Goal: Transaction & Acquisition: Purchase product/service

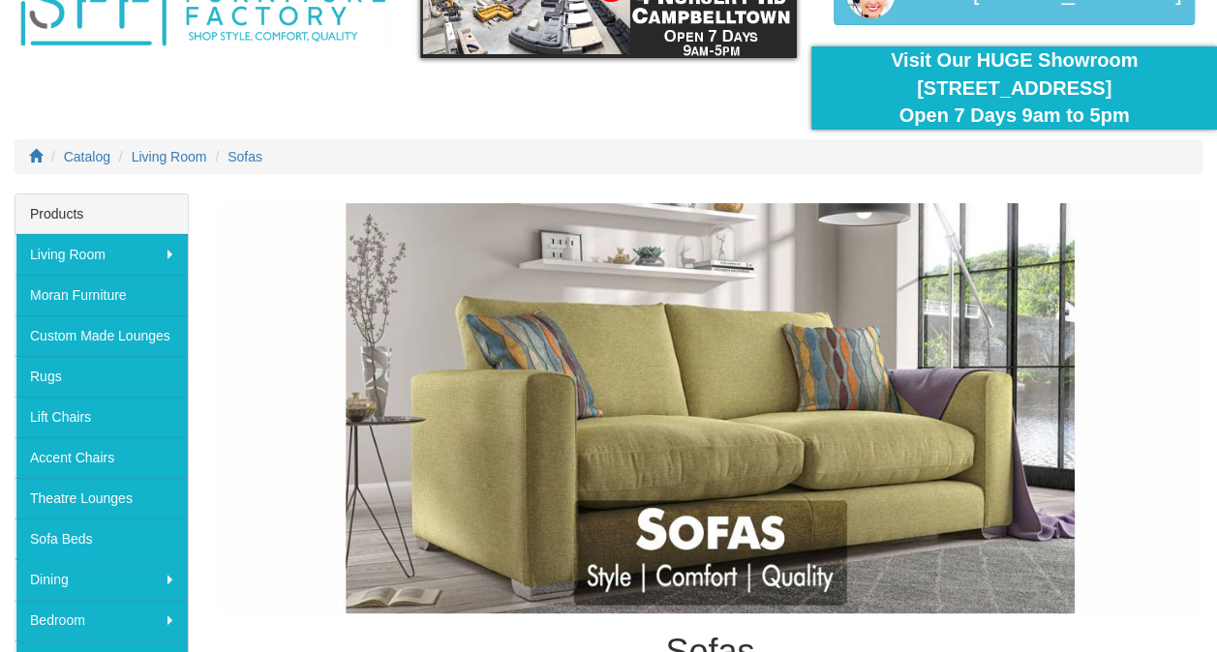
scroll to position [134, 0]
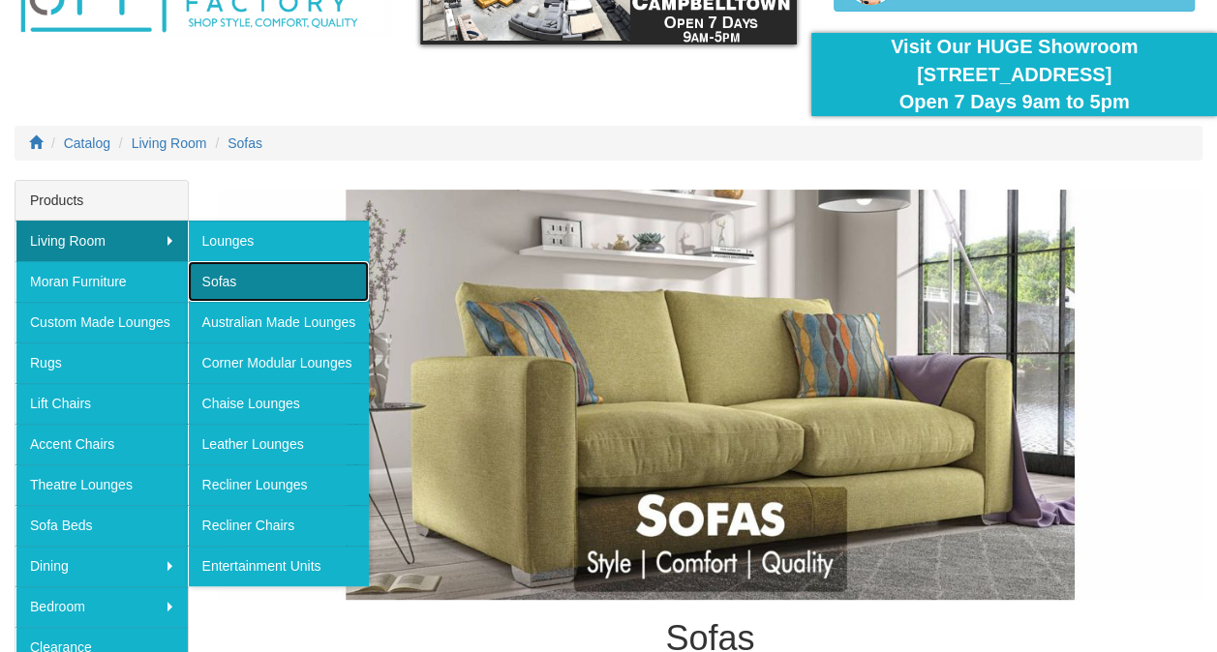
click at [226, 279] on link "Sofas" at bounding box center [279, 281] width 182 height 41
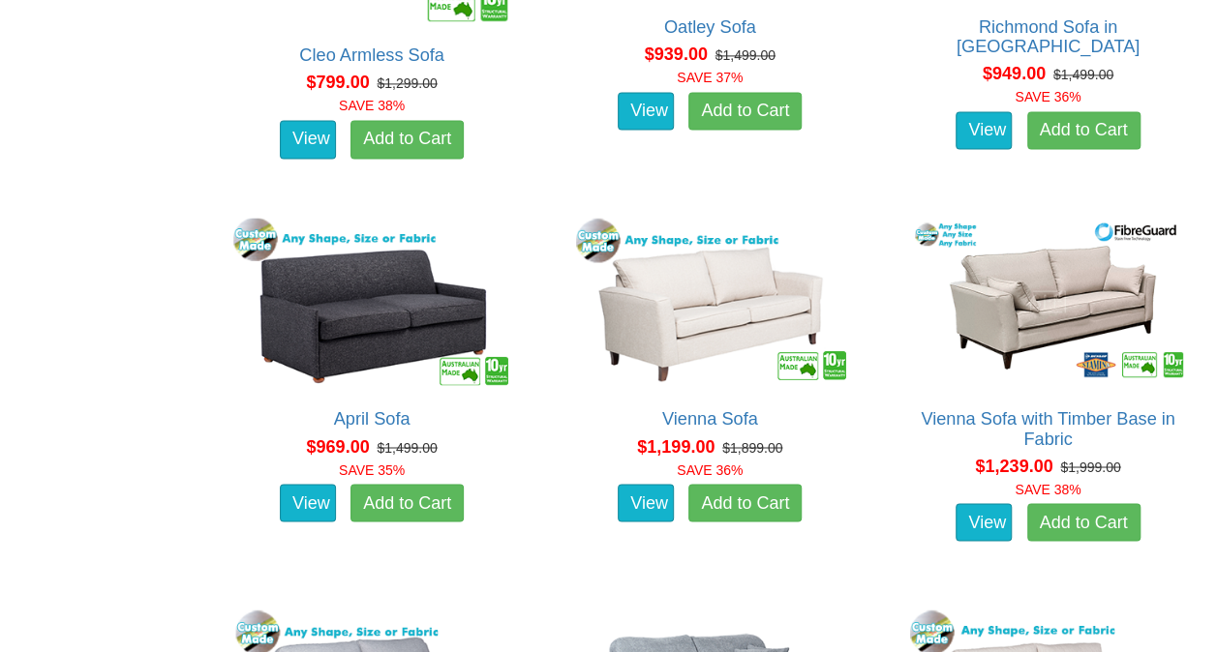
scroll to position [1397, 0]
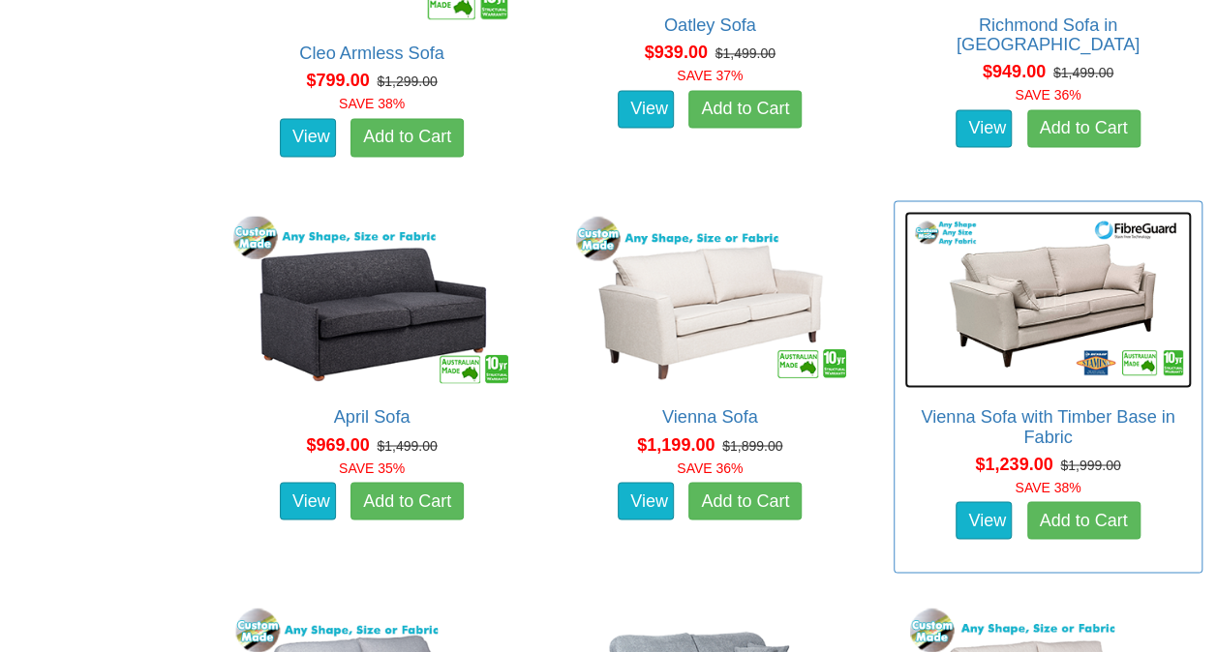
click at [1058, 334] on img at bounding box center [1047, 299] width 287 height 176
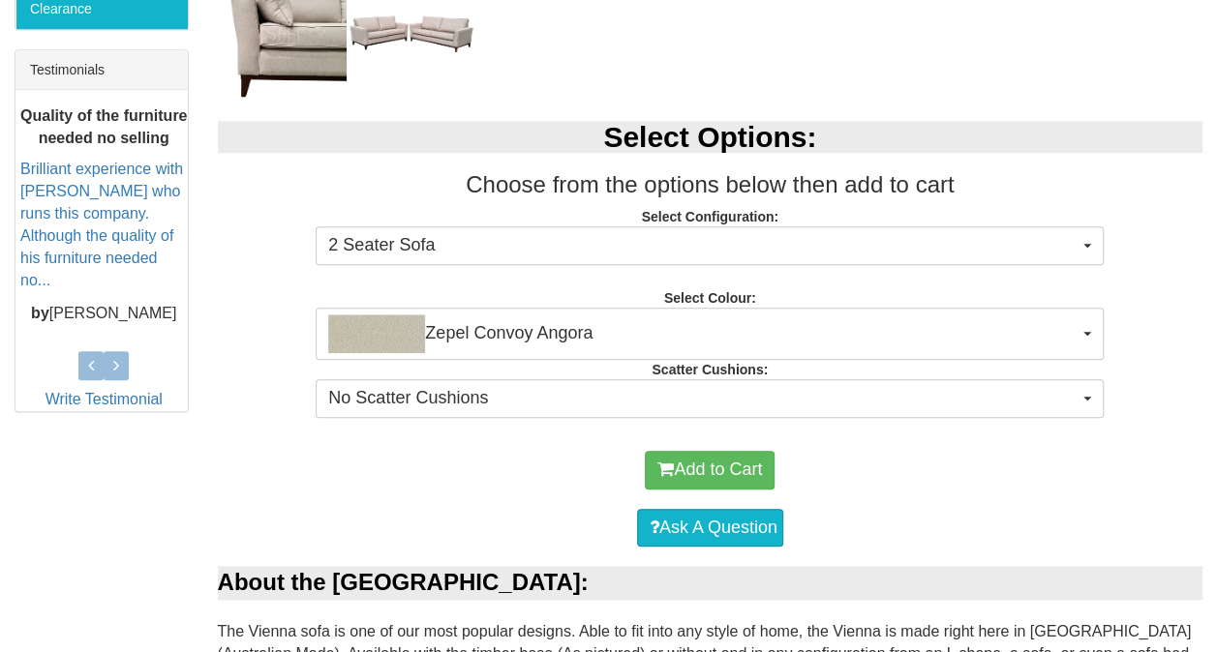
scroll to position [773, 0]
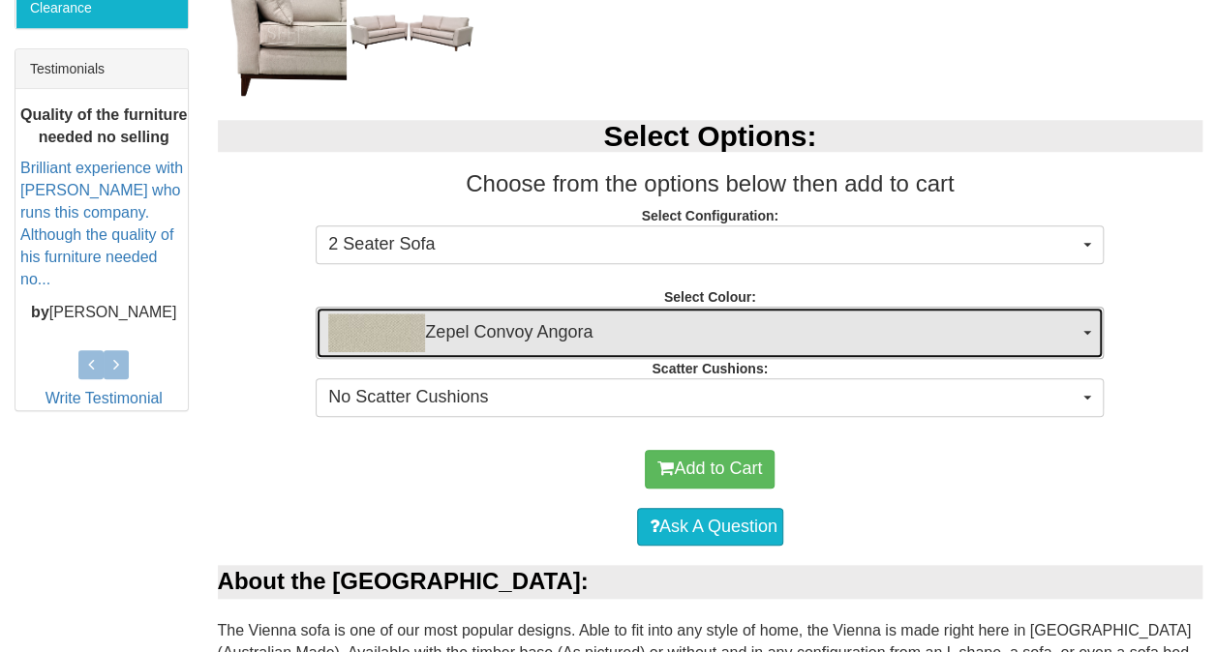
click at [1094, 325] on button "Zepel Convoy Angora" at bounding box center [710, 333] width 788 height 52
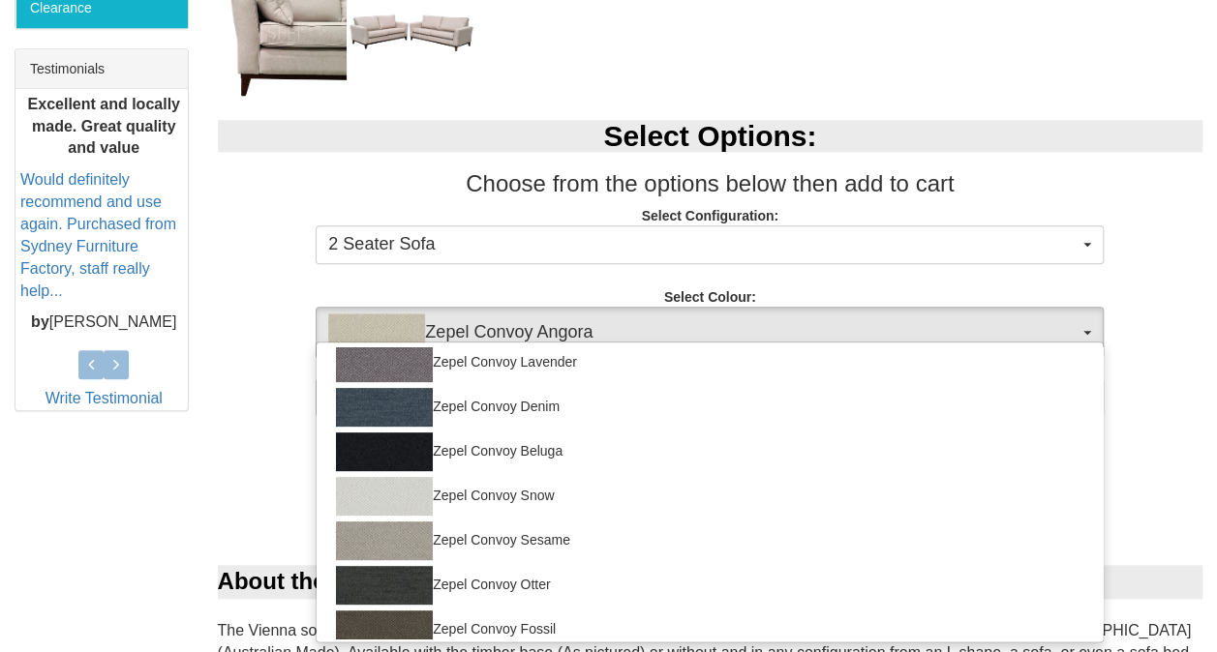
scroll to position [457, 0]
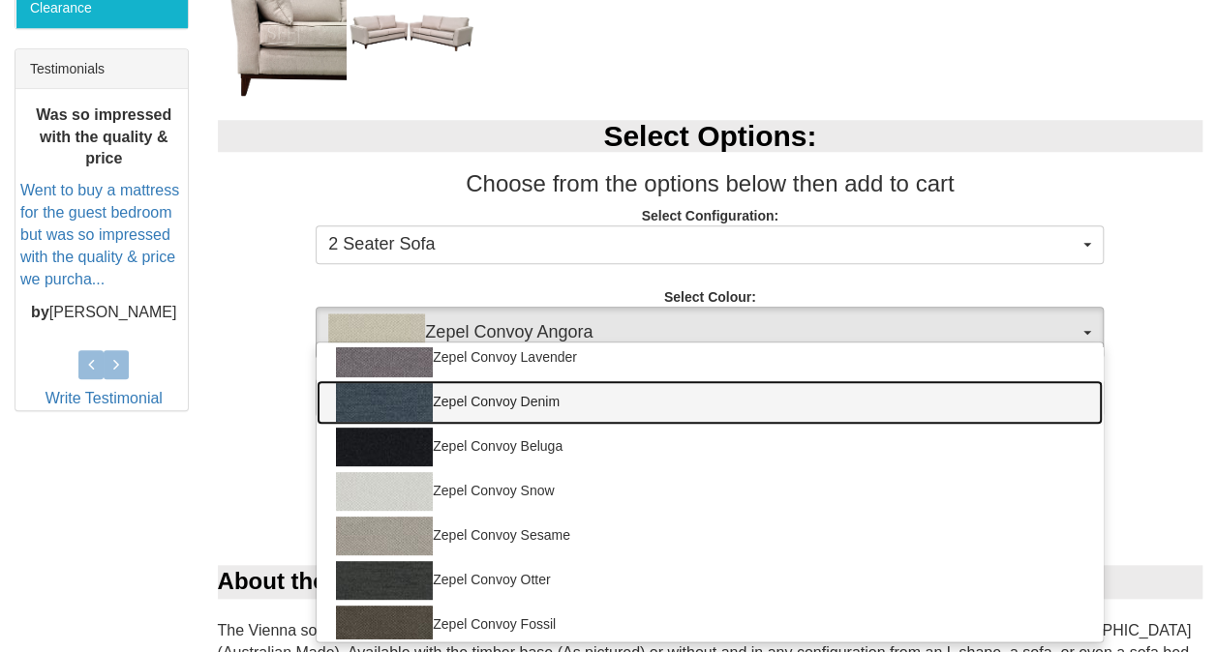
click at [676, 414] on link "Zepel Convoy Denim" at bounding box center [709, 402] width 786 height 45
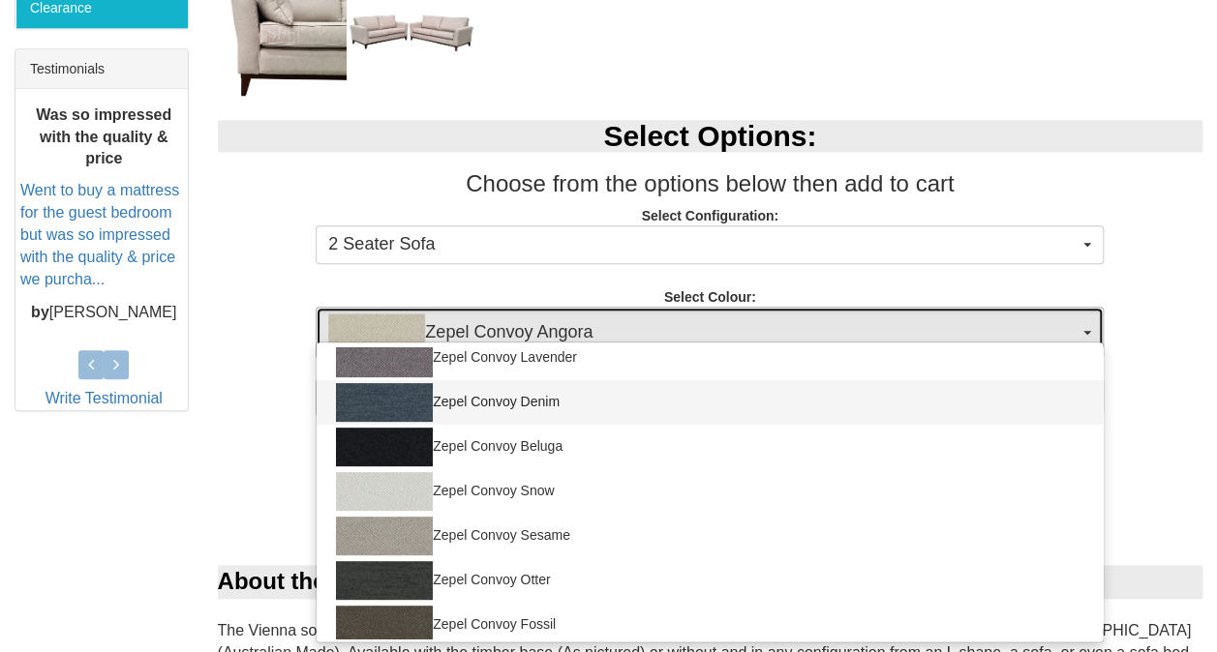
select select "1678"
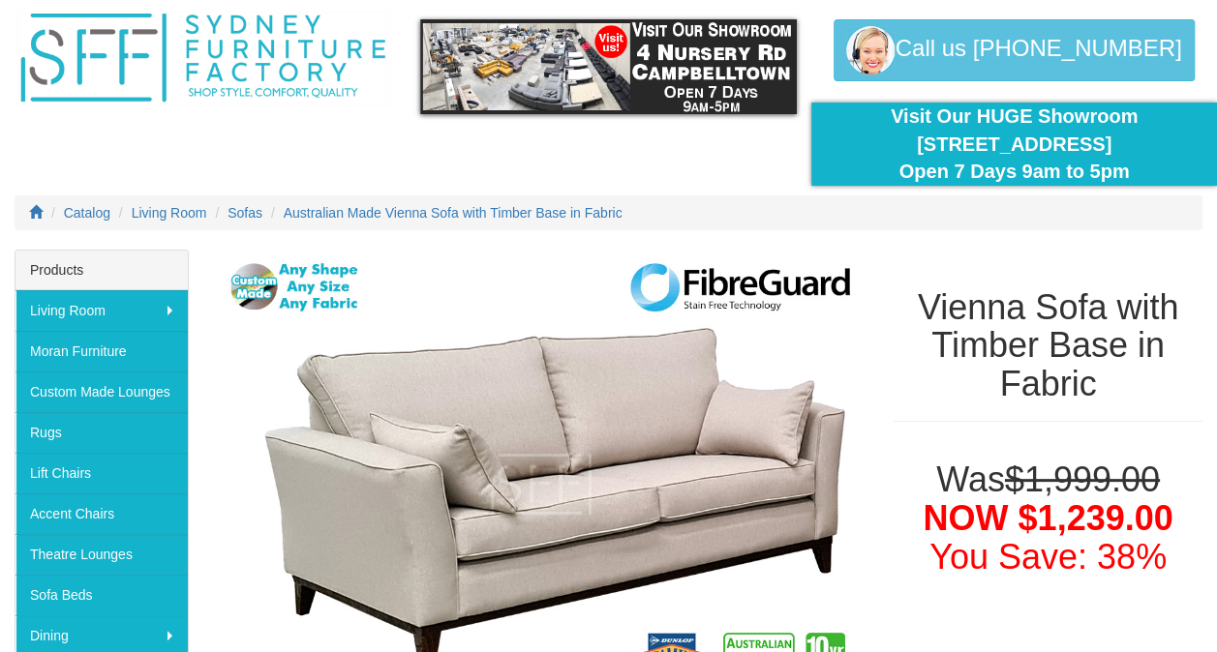
scroll to position [0, 0]
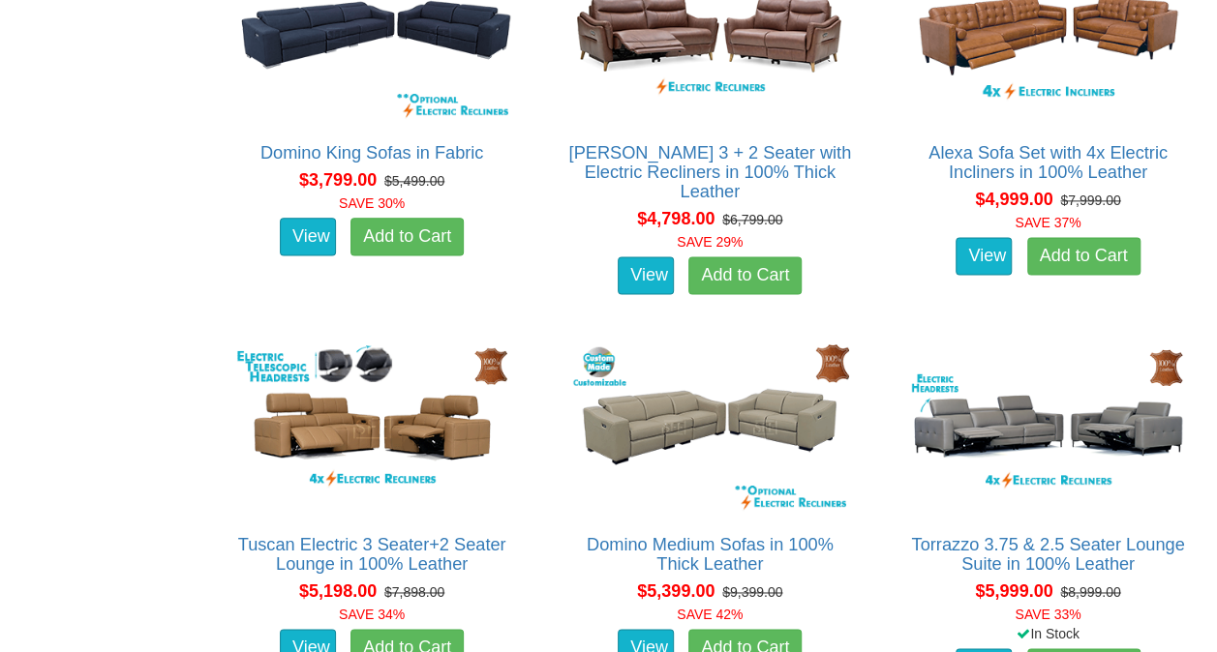
scroll to position [4832, 0]
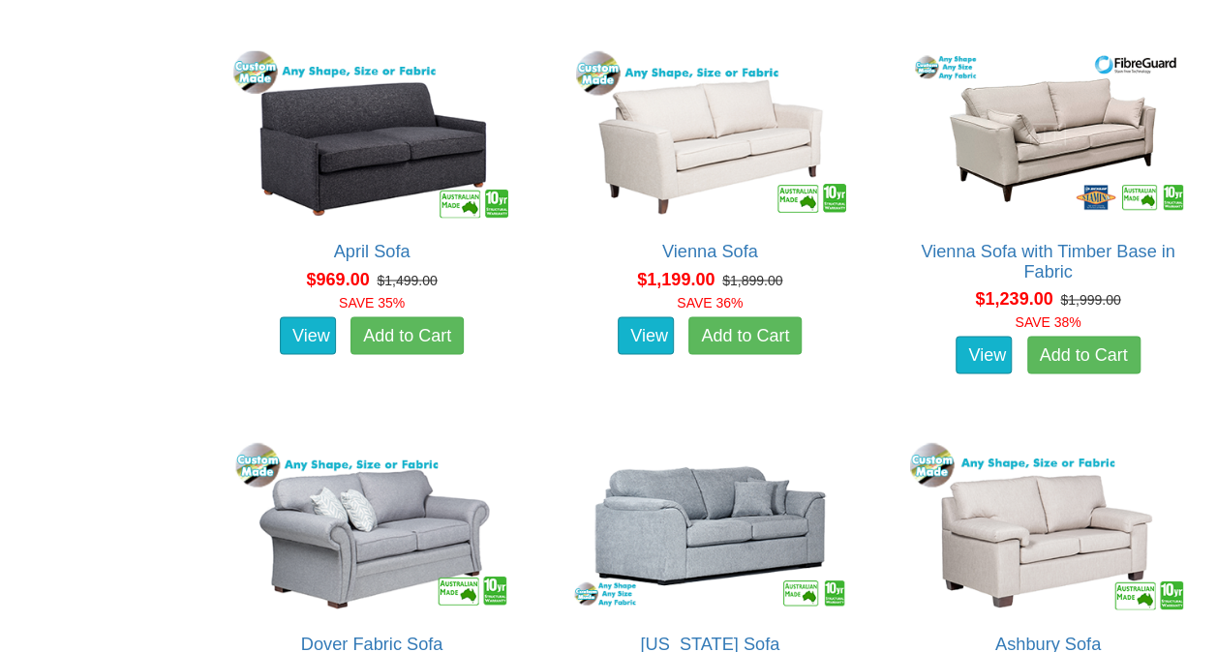
scroll to position [1562, 0]
